Goal: Task Accomplishment & Management: Complete application form

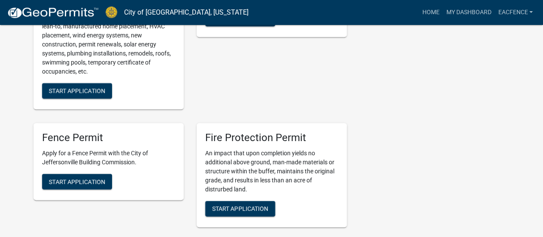
scroll to position [430, 0]
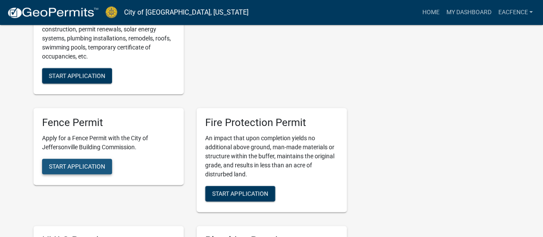
click at [92, 163] on span "Start Application" at bounding box center [77, 166] width 56 height 7
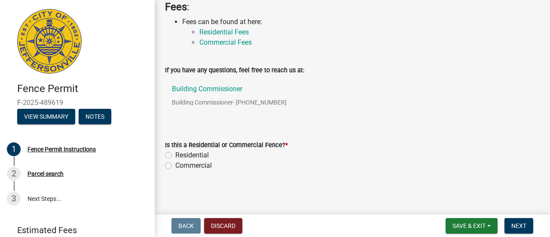
scroll to position [218, 0]
drag, startPoint x: 166, startPoint y: 152, endPoint x: 174, endPoint y: 153, distance: 7.4
click at [175, 152] on label "Residential" at bounding box center [192, 155] width 34 height 10
click at [175, 152] on input "Residential" at bounding box center [178, 153] width 6 height 6
radio input "true"
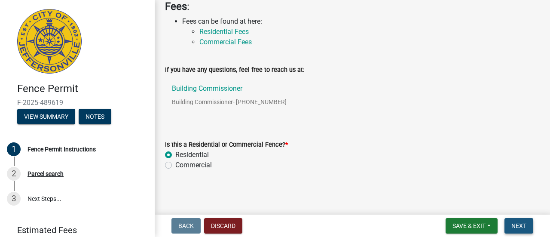
click at [519, 220] on button "Next" at bounding box center [518, 225] width 29 height 15
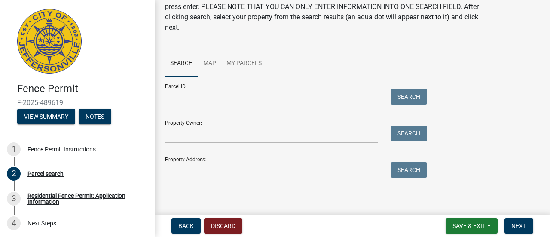
scroll to position [45, 0]
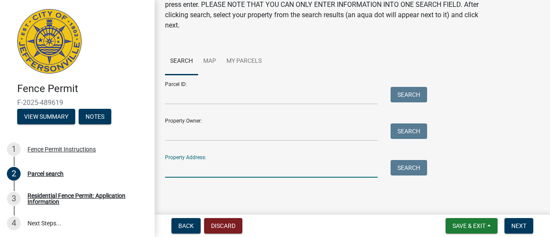
click at [229, 171] on input "Property Address:" at bounding box center [271, 169] width 213 height 18
type input "1040 [PERSON_NAME] Dr"
click at [403, 169] on button "Search" at bounding box center [409, 167] width 37 height 15
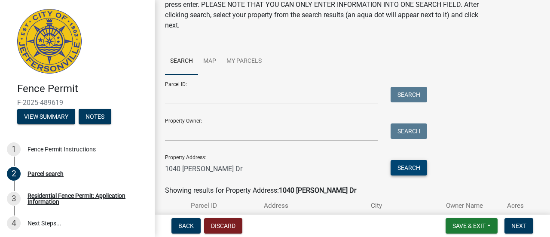
scroll to position [104, 0]
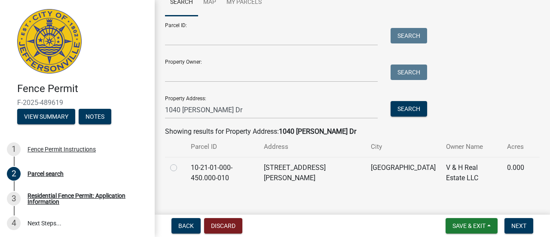
click at [180, 162] on label at bounding box center [180, 162] width 0 height 0
click at [180, 167] on input "radio" at bounding box center [183, 165] width 6 height 6
radio input "true"
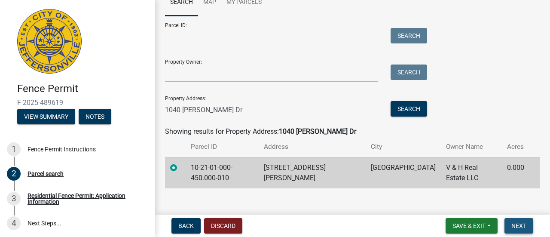
click at [525, 221] on button "Next" at bounding box center [518, 225] width 29 height 15
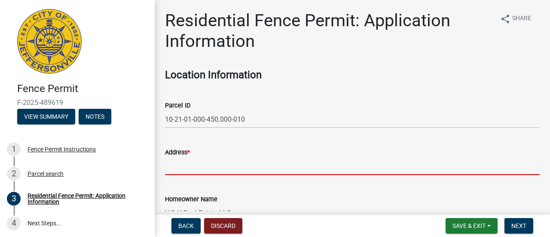
click at [217, 169] on input "Address *" at bounding box center [352, 166] width 375 height 18
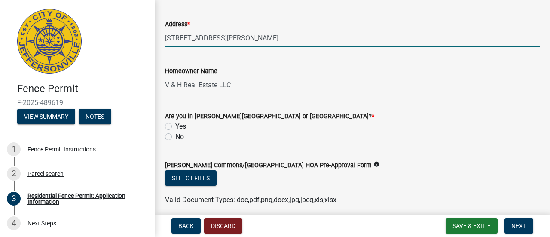
scroll to position [129, 0]
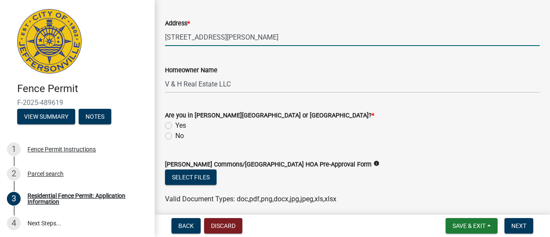
type input "[STREET_ADDRESS][PERSON_NAME]"
click at [175, 135] on label "No" at bounding box center [179, 136] width 9 height 10
click at [175, 135] on input "No" at bounding box center [178, 134] width 6 height 6
radio input "true"
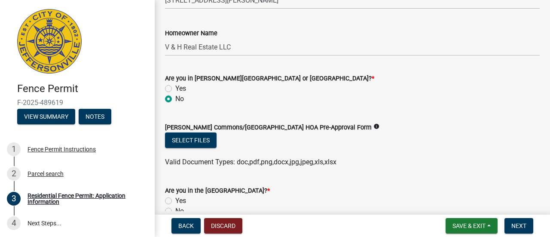
scroll to position [215, 0]
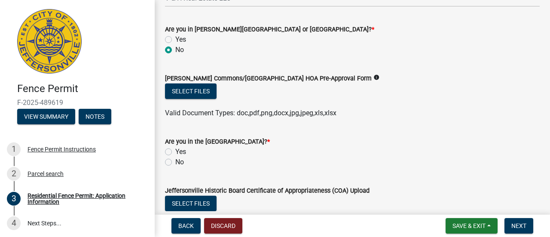
click at [175, 162] on label "No" at bounding box center [179, 162] width 9 height 10
click at [175, 162] on input "No" at bounding box center [178, 160] width 6 height 6
radio input "true"
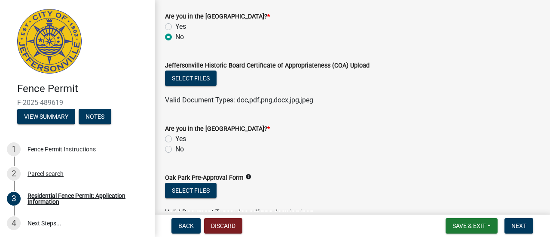
scroll to position [344, 0]
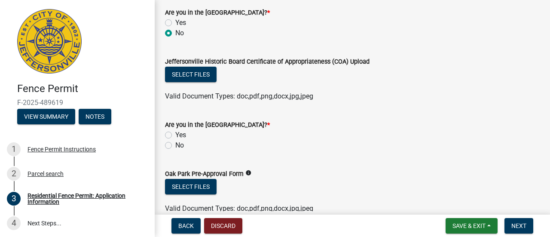
click at [175, 146] on label "No" at bounding box center [179, 145] width 9 height 10
click at [175, 146] on input "No" at bounding box center [178, 143] width 6 height 6
radio input "true"
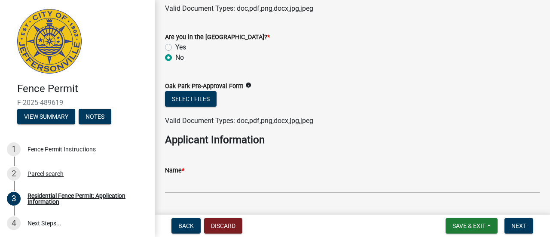
scroll to position [430, 0]
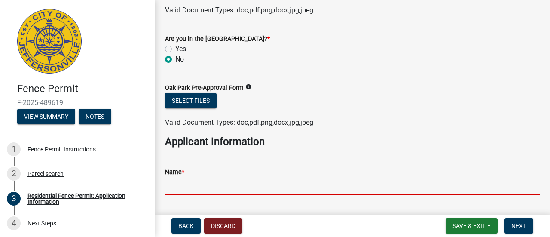
click at [205, 178] on input "Name *" at bounding box center [352, 186] width 375 height 18
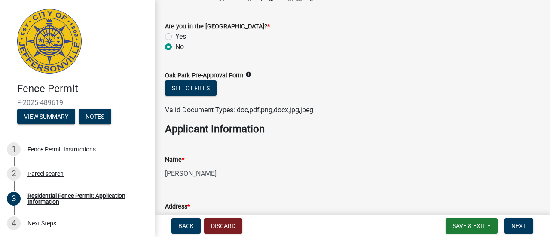
scroll to position [516, 0]
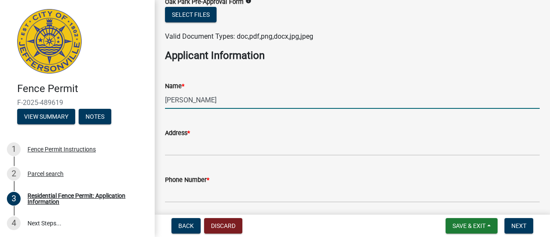
type input "[PERSON_NAME]"
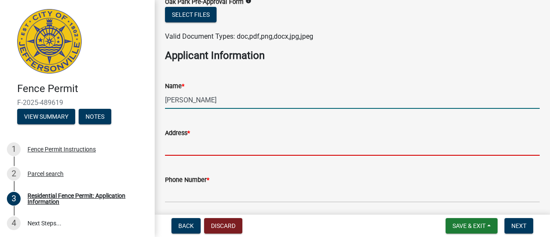
click at [201, 152] on input "Address *" at bounding box center [352, 147] width 375 height 18
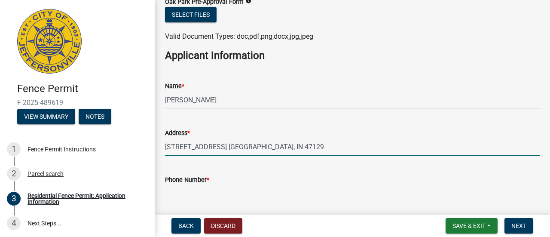
type input "[STREET_ADDRESS] [GEOGRAPHIC_DATA], IN 47129"
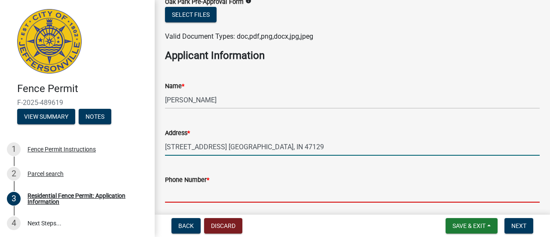
click at [192, 189] on input "Phone Number *" at bounding box center [352, 194] width 375 height 18
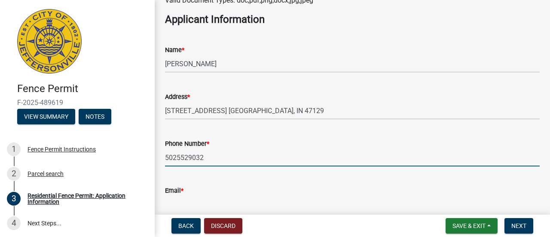
scroll to position [601, 0]
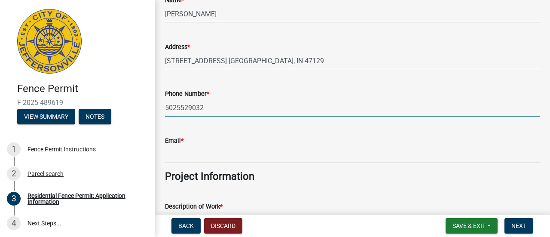
type input "5025529032"
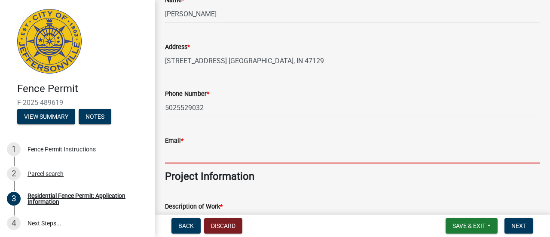
click at [185, 159] on input "Email *" at bounding box center [352, 155] width 375 height 18
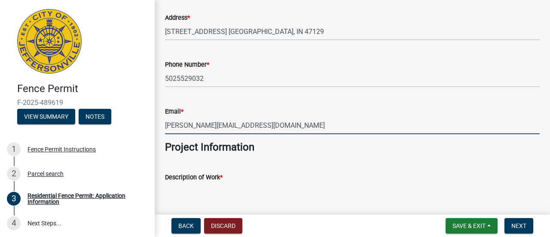
scroll to position [644, 0]
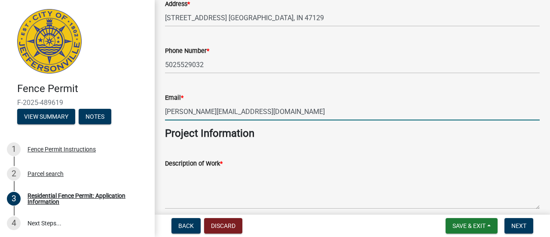
type input "[PERSON_NAME][EMAIL_ADDRESS][DOMAIN_NAME]"
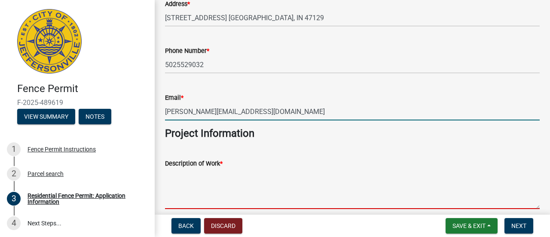
click at [189, 197] on textarea "Description of Work *" at bounding box center [352, 188] width 375 height 40
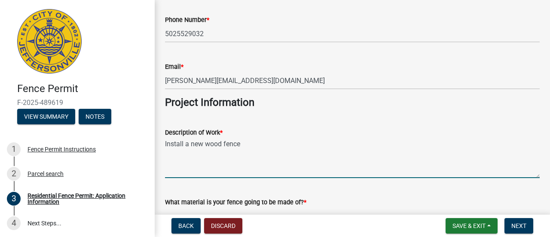
scroll to position [730, 0]
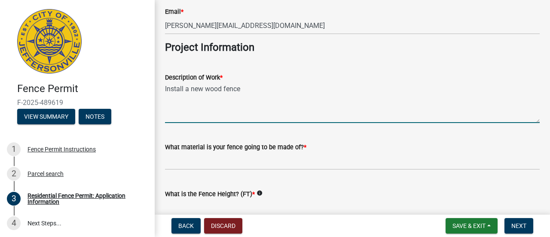
type textarea "Install a new wood fence"
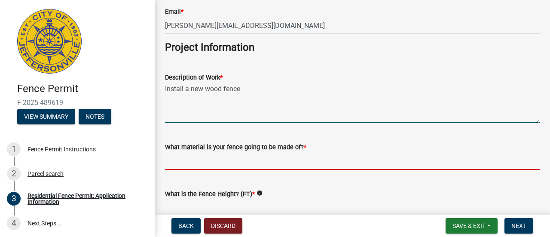
click at [236, 165] on input "What material is your fence going to be made of? *" at bounding box center [352, 161] width 375 height 18
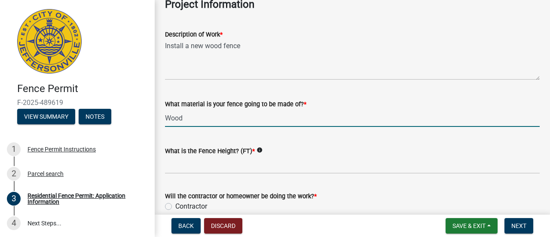
type input "Wood"
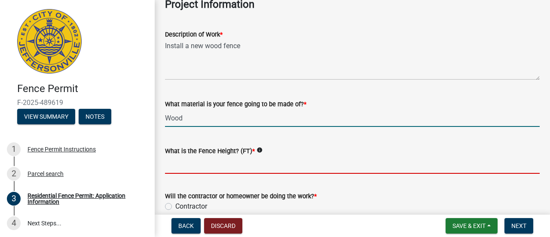
click at [235, 165] on input "What is the Fence Height? (FT) *" at bounding box center [352, 165] width 375 height 18
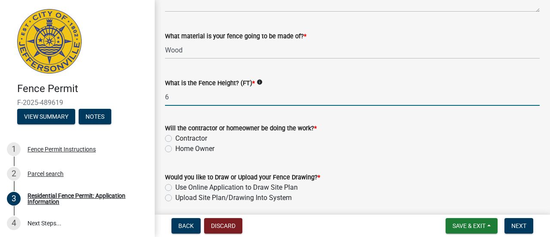
scroll to position [859, 0]
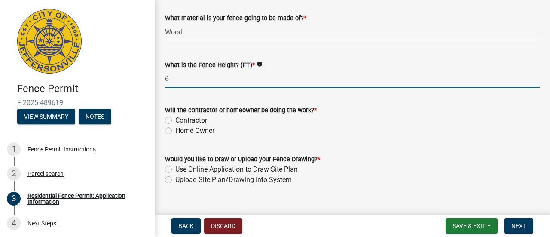
type input "6"
click at [175, 118] on label "Contractor" at bounding box center [191, 120] width 32 height 10
click at [175, 118] on input "Contractor" at bounding box center [178, 118] width 6 height 6
radio input "true"
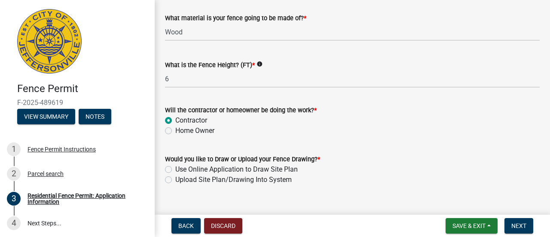
click at [175, 183] on label "Upload Site Plan/Drawing Into System" at bounding box center [233, 179] width 116 height 10
click at [175, 180] on input "Upload Site Plan/Drawing Into System" at bounding box center [178, 177] width 6 height 6
radio input "true"
click at [518, 229] on span "Next" at bounding box center [518, 225] width 15 height 7
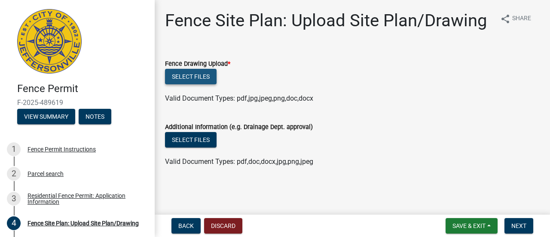
click at [191, 76] on button "Select files" at bounding box center [191, 76] width 52 height 15
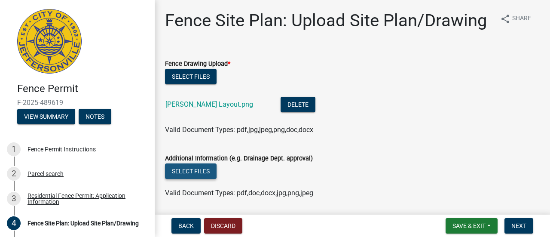
click at [193, 179] on button "Select files" at bounding box center [191, 170] width 52 height 15
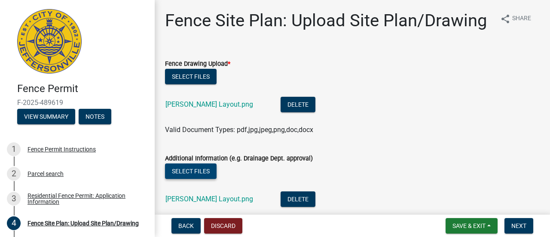
scroll to position [80, 0]
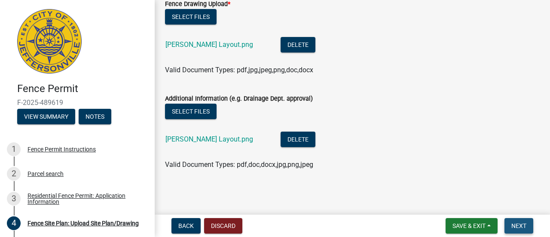
click at [510, 222] on button "Next" at bounding box center [518, 225] width 29 height 15
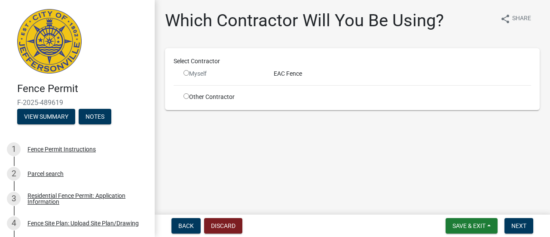
click at [186, 73] on input "radio" at bounding box center [186, 73] width 6 height 6
radio input "false"
click at [187, 97] on input "radio" at bounding box center [186, 96] width 6 height 6
radio input "true"
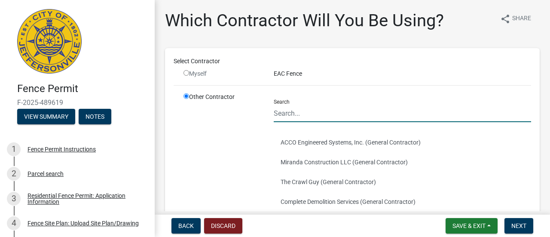
click at [305, 114] on input "Search" at bounding box center [402, 113] width 257 height 18
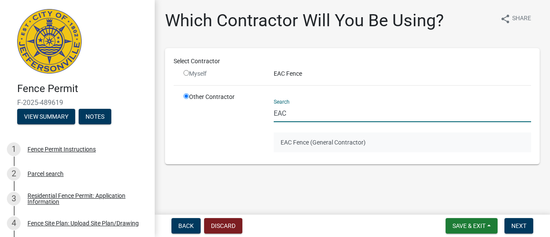
type input "EAC"
click at [299, 137] on button "EAC Fence (General Contractor)" at bounding box center [402, 142] width 257 height 20
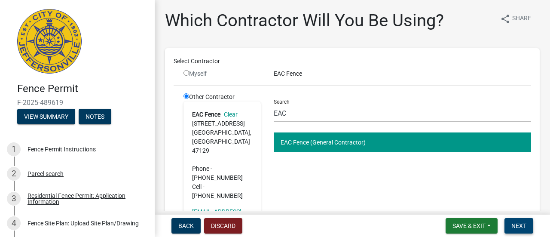
click at [510, 222] on button "Next" at bounding box center [518, 225] width 29 height 15
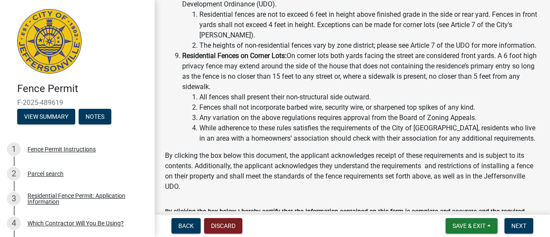
scroll to position [344, 0]
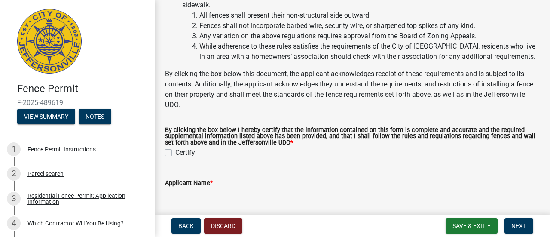
click at [175, 158] on label "Certify" at bounding box center [185, 152] width 20 height 10
click at [175, 153] on input "Certify" at bounding box center [178, 150] width 6 height 6
checkbox input "true"
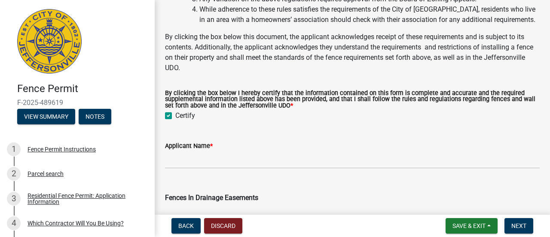
scroll to position [430, 0]
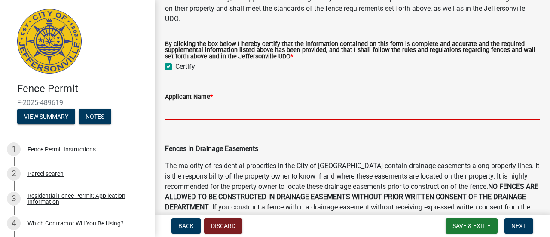
drag, startPoint x: 180, startPoint y: 125, endPoint x: 187, endPoint y: 125, distance: 7.7
click at [180, 119] on input "Applicant Name *" at bounding box center [352, 111] width 375 height 18
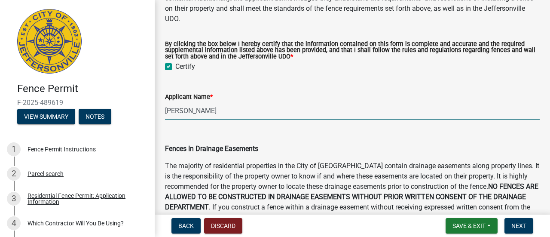
drag, startPoint x: 188, startPoint y: 122, endPoint x: 206, endPoint y: 136, distance: 22.9
click at [189, 119] on input "[PERSON_NAME]" at bounding box center [352, 111] width 375 height 18
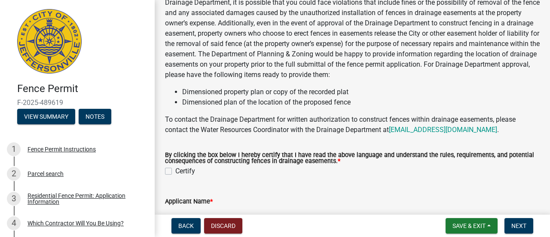
type input "[PERSON_NAME]"
click at [175, 176] on label "Certify" at bounding box center [185, 171] width 20 height 10
click at [175, 171] on input "Certify" at bounding box center [178, 169] width 6 height 6
checkbox input "true"
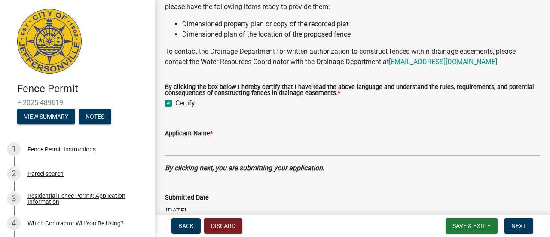
scroll to position [730, 0]
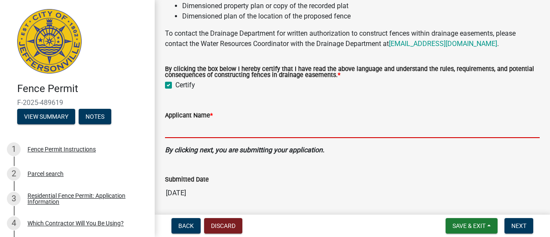
click at [188, 138] on input "Applicant Name *" at bounding box center [352, 129] width 375 height 18
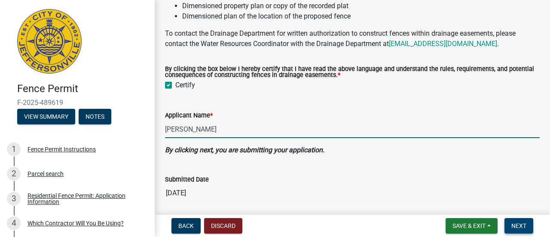
type input "[PERSON_NAME]"
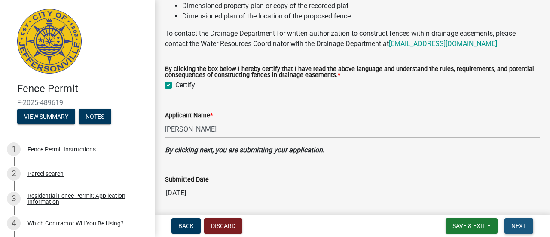
click at [509, 225] on button "Next" at bounding box center [518, 225] width 29 height 15
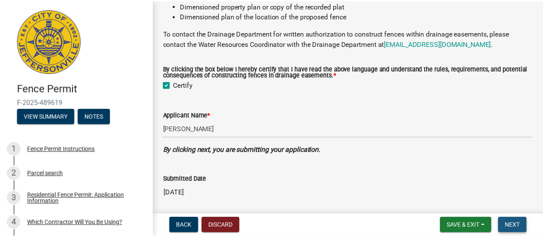
scroll to position [0, 0]
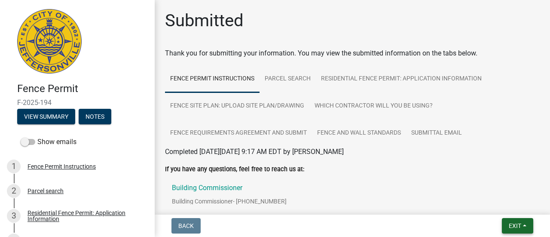
click at [509, 223] on span "Exit" at bounding box center [515, 225] width 12 height 7
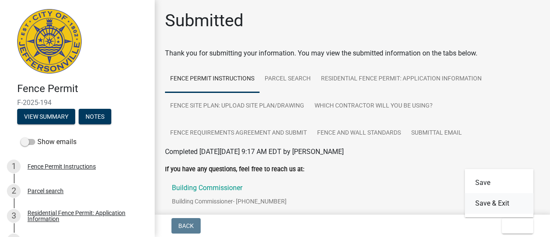
click at [488, 208] on button "Save & Exit" at bounding box center [499, 203] width 69 height 21
